Goal: Find specific page/section: Find specific page/section

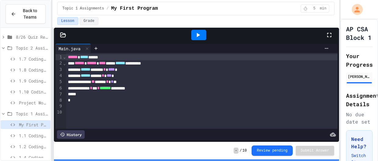
click at [32, 99] on div "Project Workspace" at bounding box center [26, 102] width 50 height 9
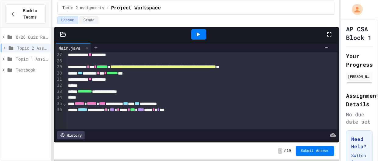
scroll to position [195, 0]
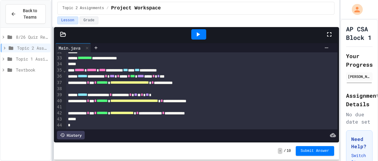
click at [1, 60] on div "**********" at bounding box center [189, 80] width 378 height 161
click at [41, 81] on div "**********" at bounding box center [189, 80] width 378 height 161
